Goal: Entertainment & Leisure: Browse casually

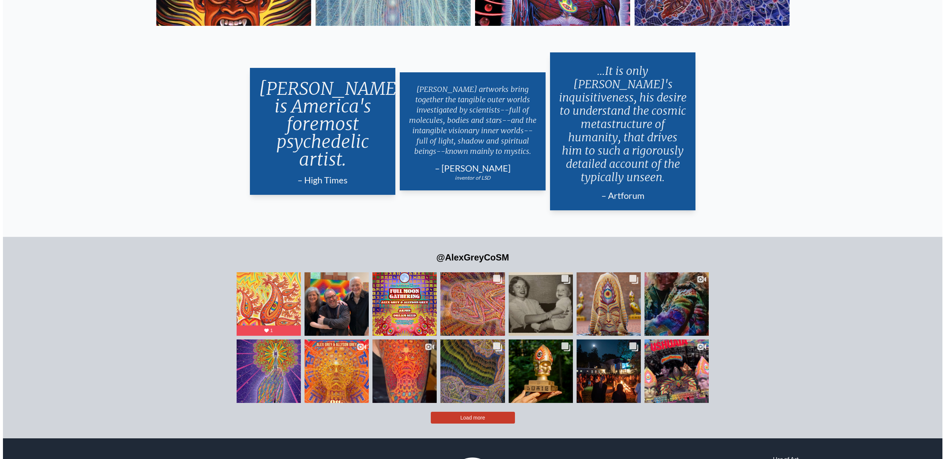
scroll to position [1870, 0]
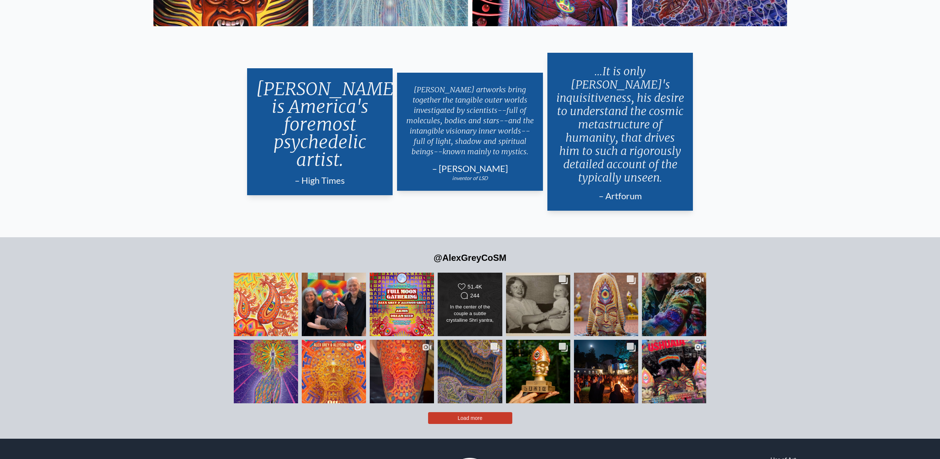
click at [465, 287] on div "Likes Count 51.4K Comments Count 244" at bounding box center [470, 292] width 52 height 18
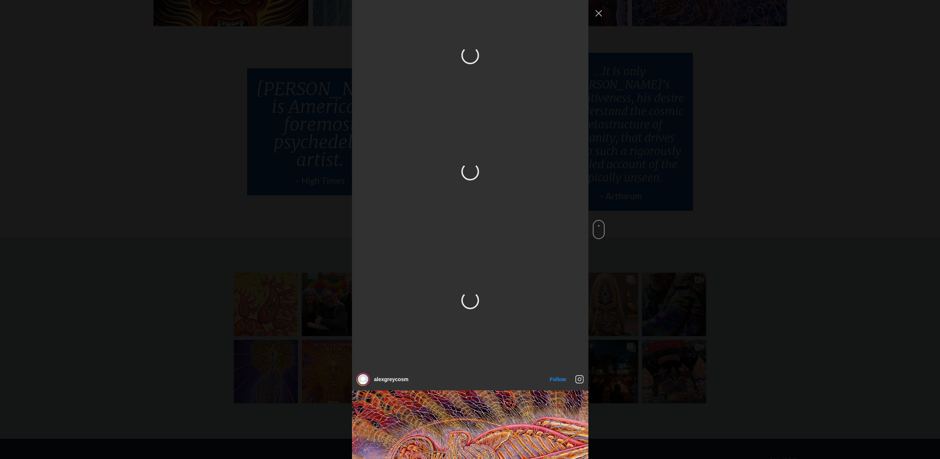
scroll to position [375, 0]
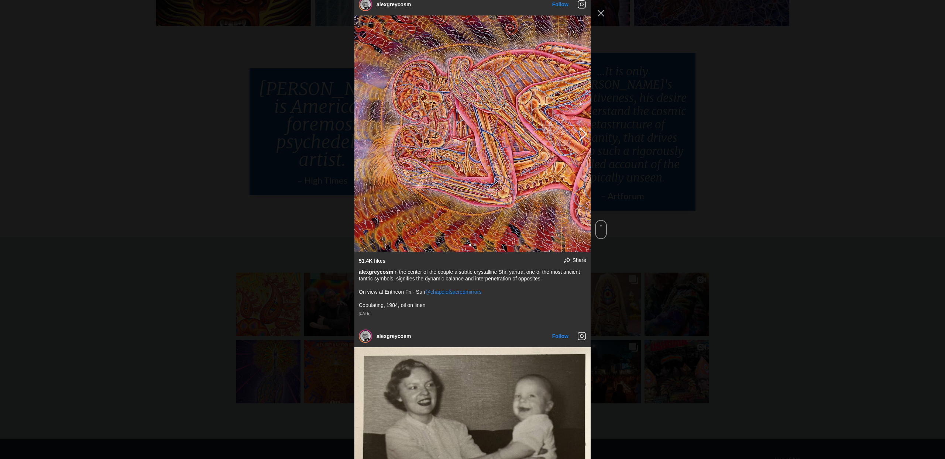
click at [582, 140] on button "Previous image" at bounding box center [582, 133] width 9 height 13
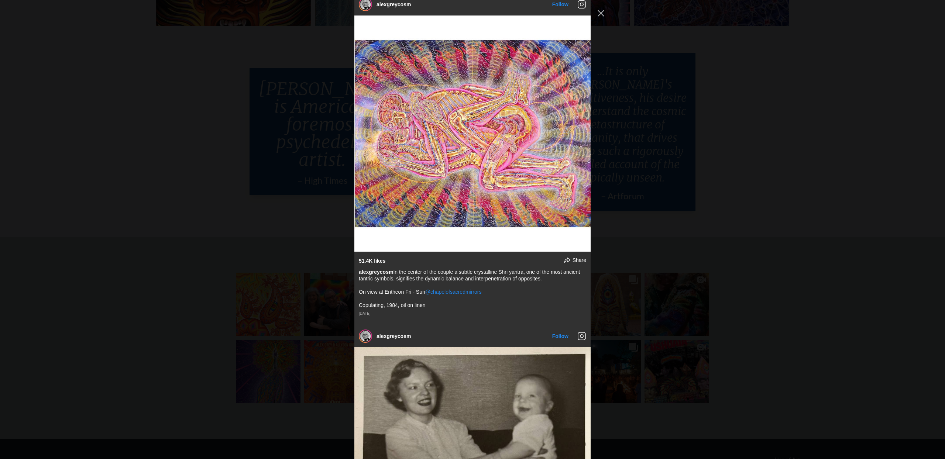
click at [739, 127] on div "alexgreycosm Follow" at bounding box center [472, 229] width 945 height 459
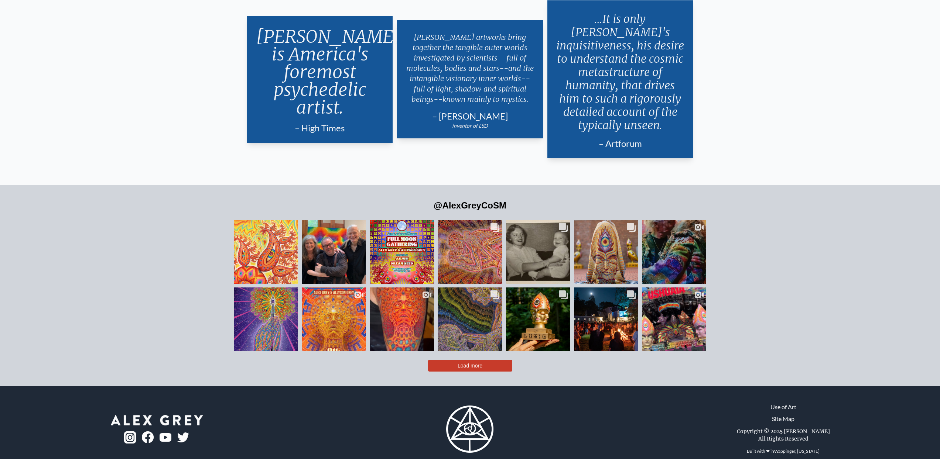
scroll to position [1923, 0]
click at [473, 251] on div "In the center of the couple a subtle crystalline Shri yantra, one of the most a…" at bounding box center [470, 261] width 52 height 21
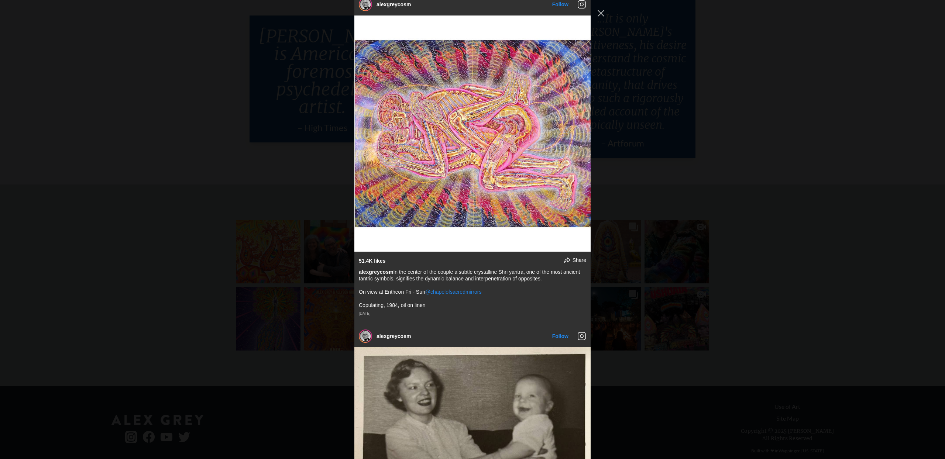
click at [743, 126] on div "alexgreycosm Follow" at bounding box center [472, 229] width 945 height 459
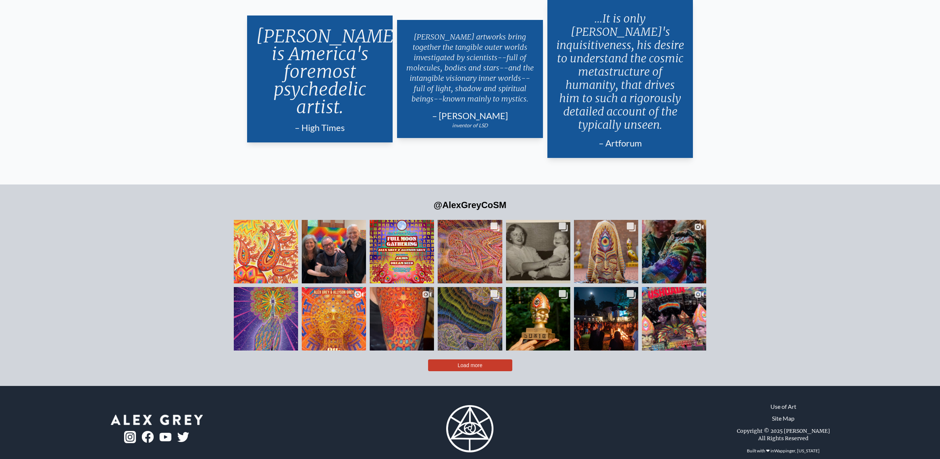
click at [483, 360] on button "Load more" at bounding box center [470, 366] width 84 height 12
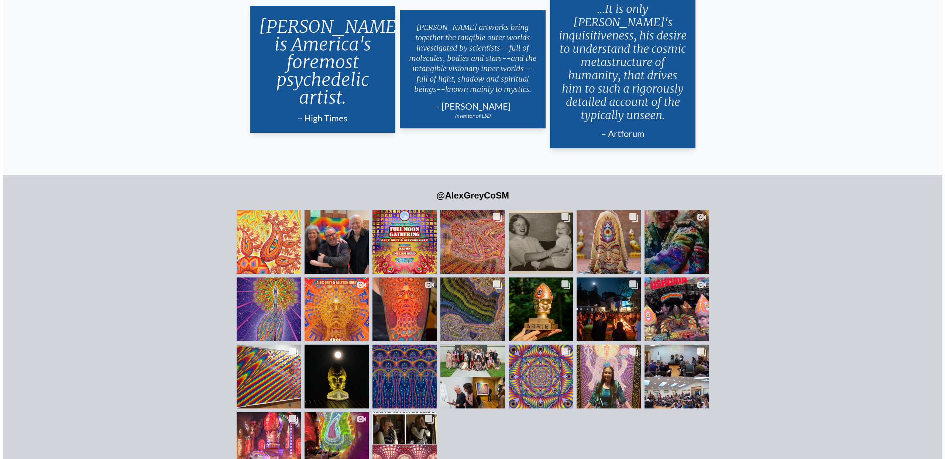
scroll to position [1933, 0]
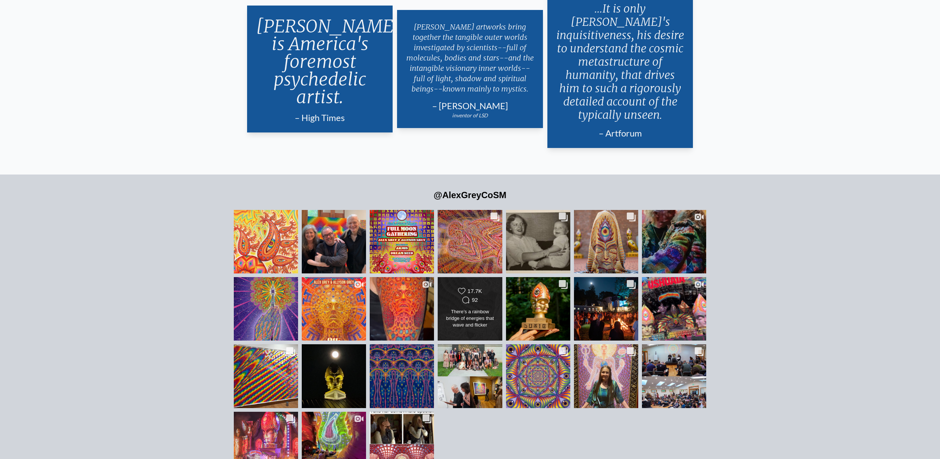
click at [488, 288] on div "Likes Count 17.7K Comments Count 92" at bounding box center [470, 297] width 52 height 18
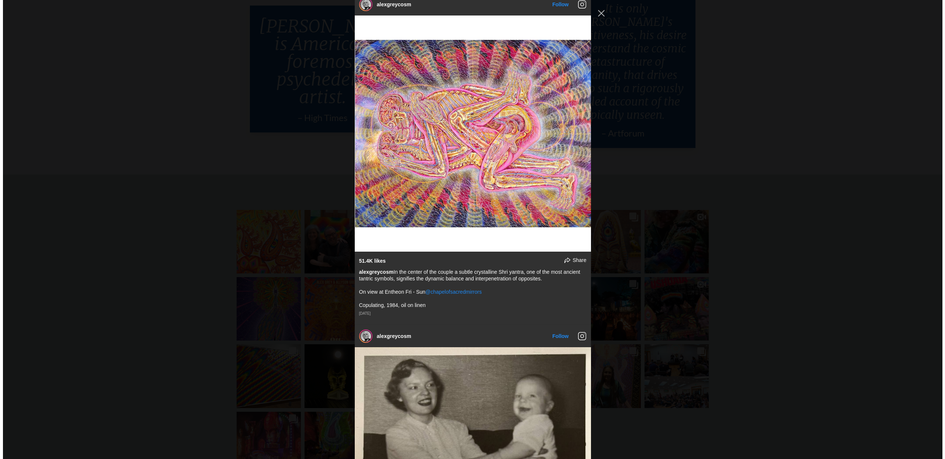
scroll to position [1968, 0]
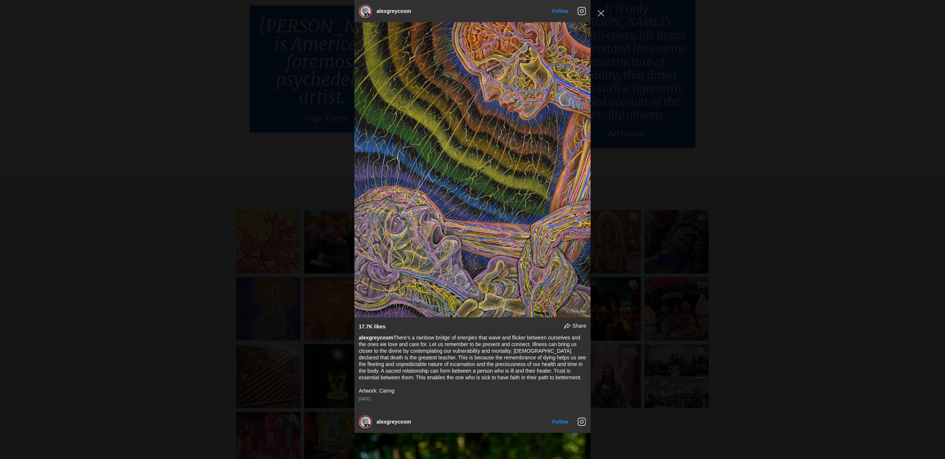
click at [746, 180] on div "alexgreycosm Follow" at bounding box center [472, 229] width 945 height 459
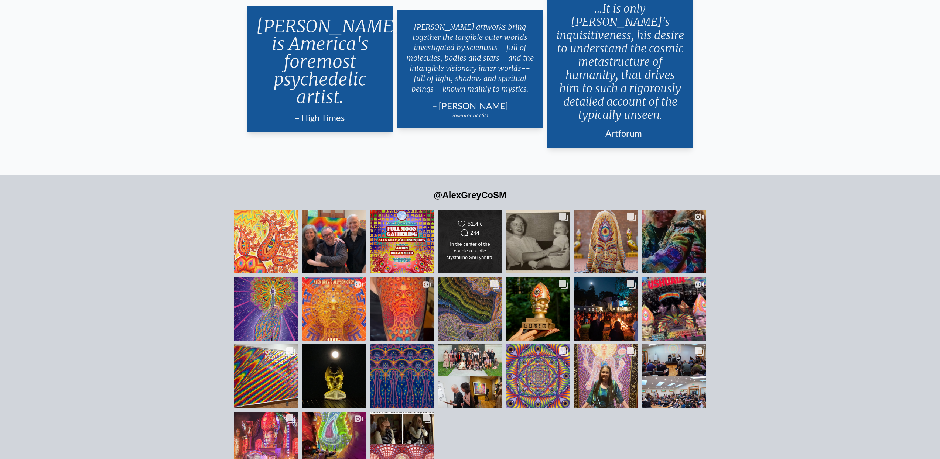
click at [483, 241] on div "In the center of the couple a subtle crystalline Shri yantra, one of the most a…" at bounding box center [470, 251] width 52 height 21
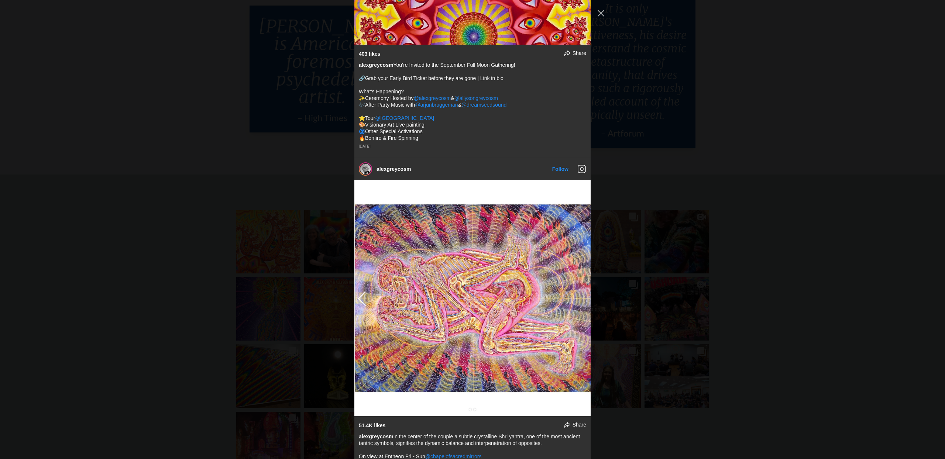
scroll to position [548, 0]
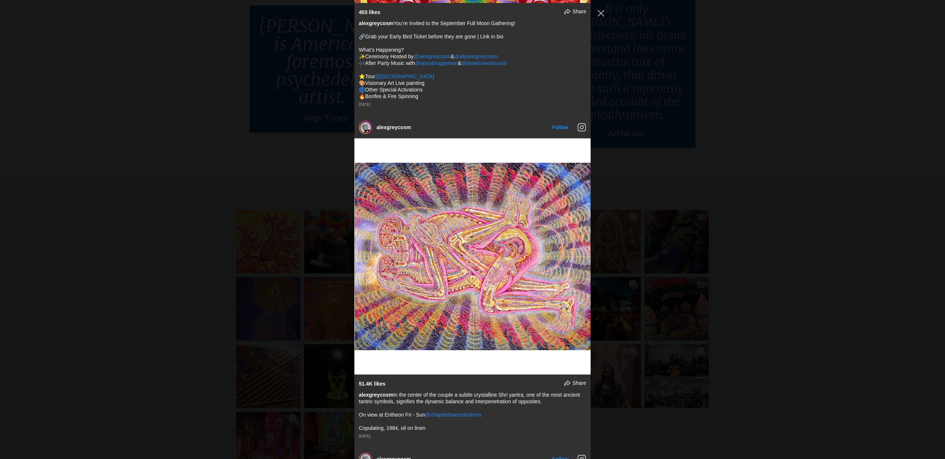
click at [707, 239] on div "alexgreycosm Follow" at bounding box center [472, 229] width 945 height 459
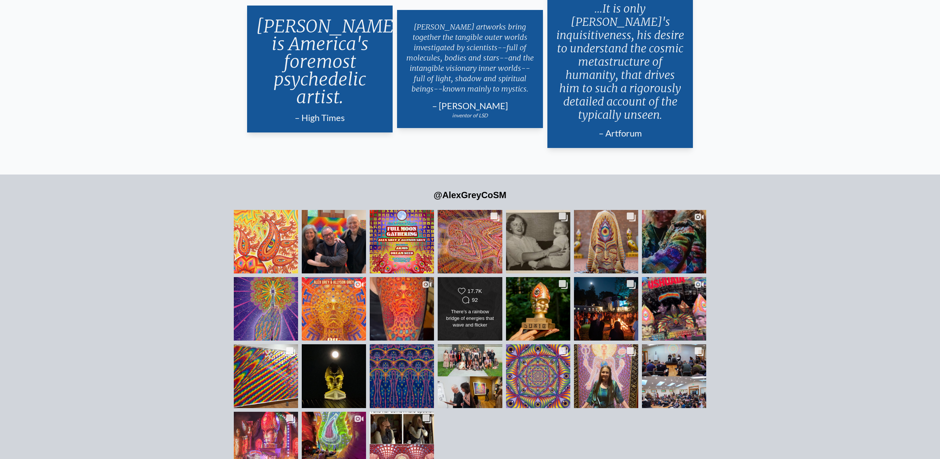
click at [466, 309] on div "There’s a rainbow bridge of energies that wave and flicker between ourselves an…" at bounding box center [470, 319] width 52 height 21
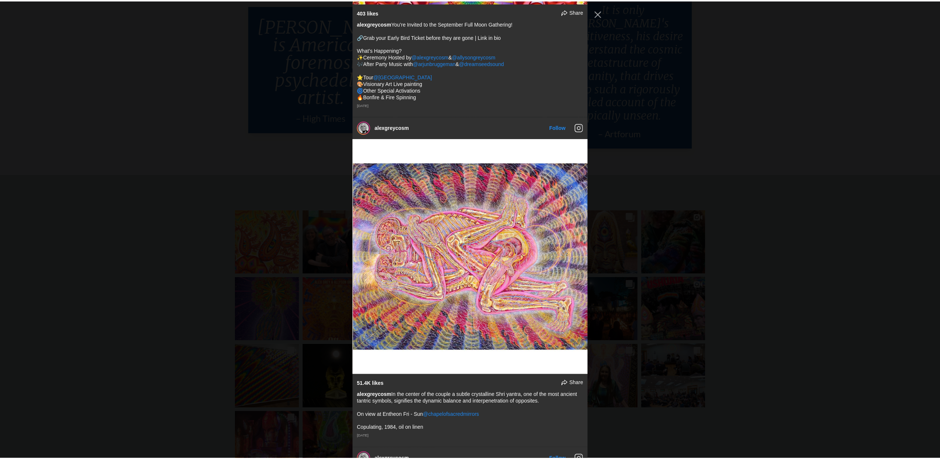
scroll to position [2263, 0]
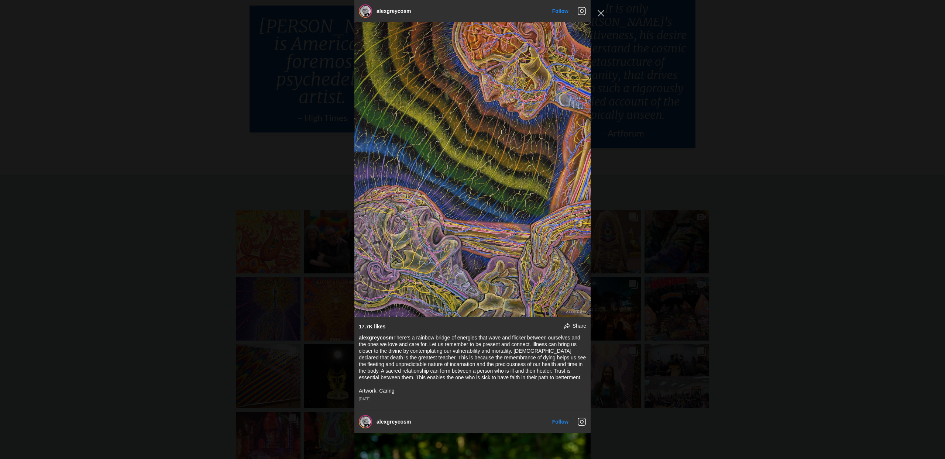
click at [740, 99] on div "alexgreycosm Follow" at bounding box center [472, 229] width 945 height 459
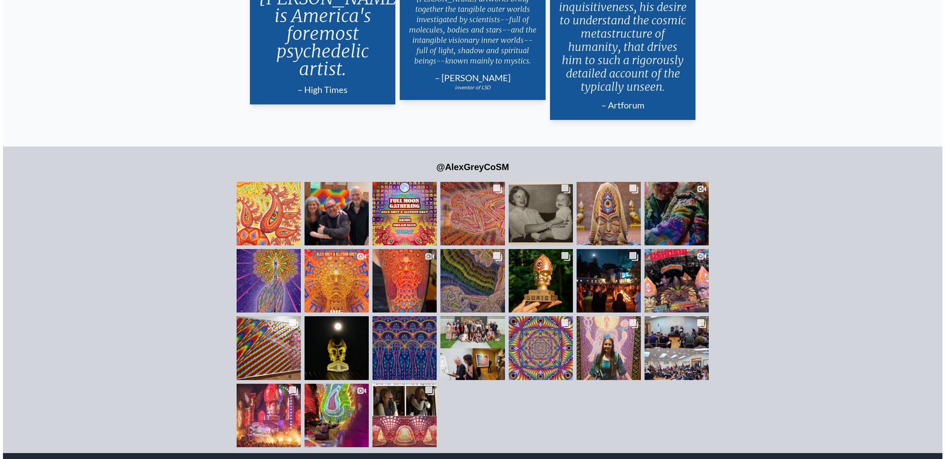
scroll to position [2020, 0]
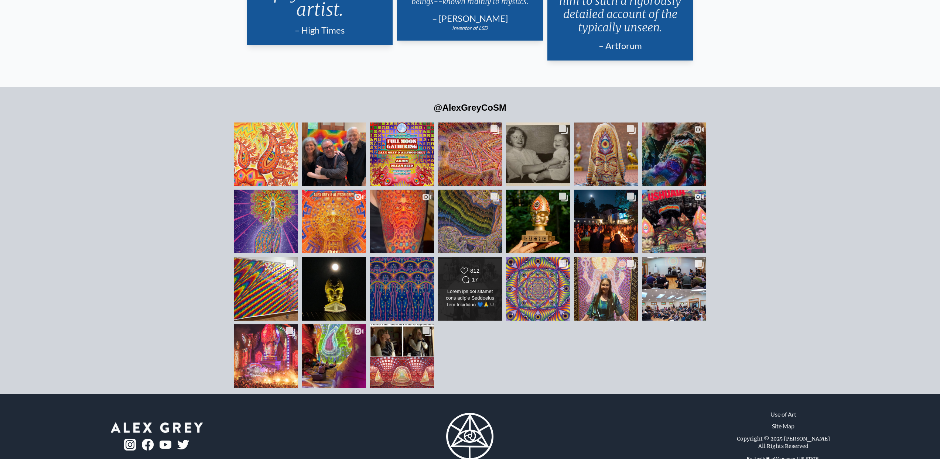
click at [482, 296] on div "Likes Count 812 Comments Count 17" at bounding box center [470, 288] width 52 height 43
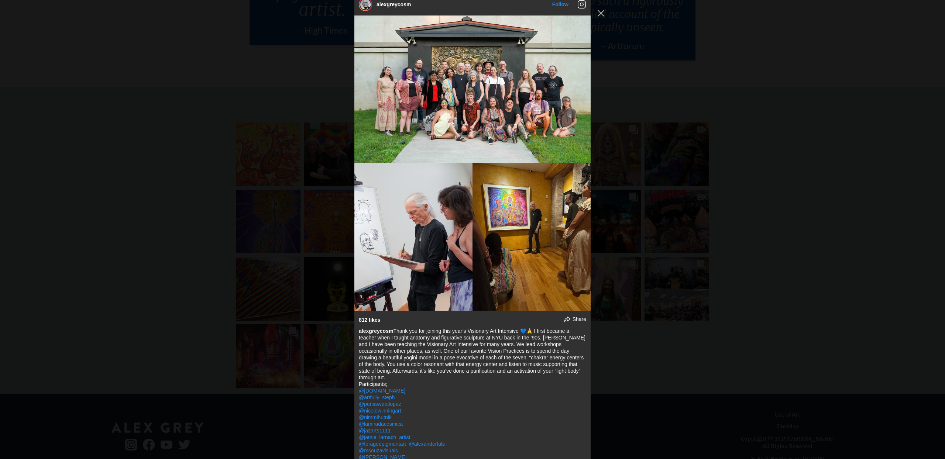
click at [755, 173] on div "alexgreycosm Follow" at bounding box center [472, 229] width 945 height 459
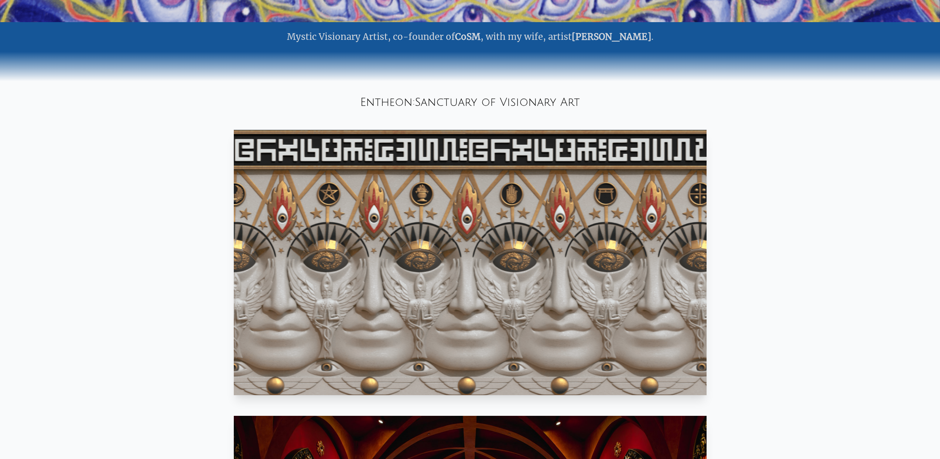
scroll to position [0, 0]
